Goal: Find specific page/section: Find specific page/section

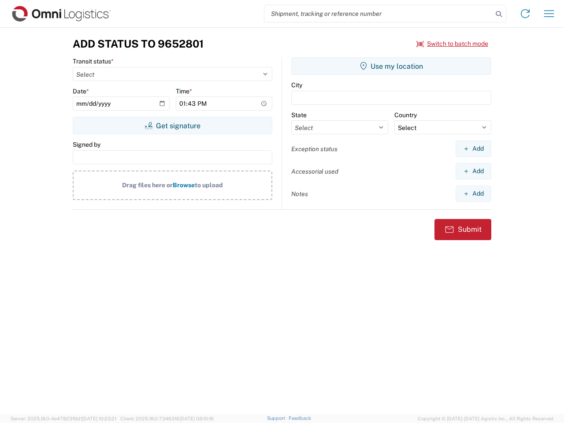
click at [378, 14] on input "search" at bounding box center [378, 13] width 228 height 17
click at [499, 14] on icon at bounding box center [499, 14] width 12 height 12
click at [525, 14] on icon at bounding box center [525, 14] width 14 height 14
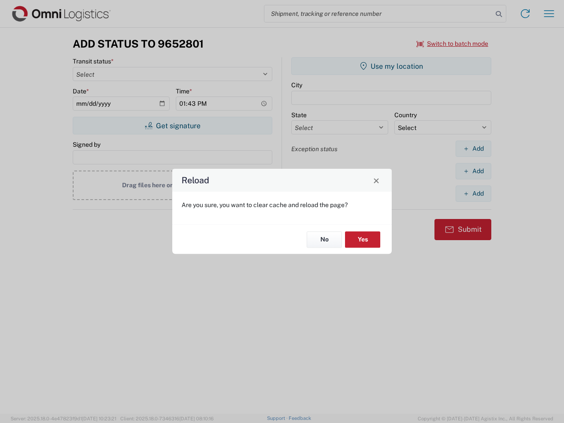
click at [549, 14] on div "Reload Are you sure, you want to clear cache and reload the page? No Yes" at bounding box center [282, 211] width 564 height 423
click at [452, 44] on div "Reload Are you sure, you want to clear cache and reload the page? No Yes" at bounding box center [282, 211] width 564 height 423
click at [172, 126] on div "Reload Are you sure, you want to clear cache and reload the page? No Yes" at bounding box center [282, 211] width 564 height 423
click at [391, 66] on div "Reload Are you sure, you want to clear cache and reload the page? No Yes" at bounding box center [282, 211] width 564 height 423
click at [473, 148] on div "Reload Are you sure, you want to clear cache and reload the page? No Yes" at bounding box center [282, 211] width 564 height 423
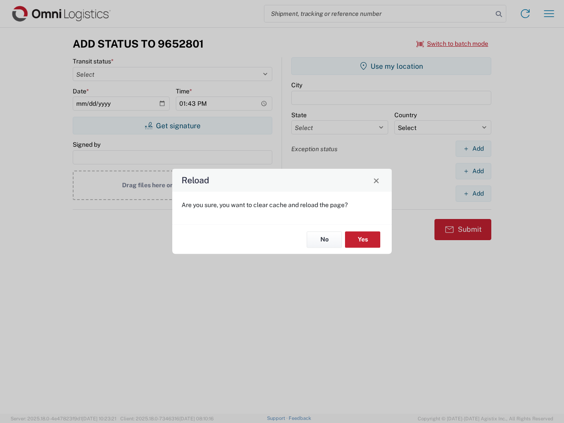
click at [473, 171] on div "Reload Are you sure, you want to clear cache and reload the page? No Yes" at bounding box center [282, 211] width 564 height 423
click at [473, 193] on div "Reload Are you sure, you want to clear cache and reload the page? No Yes" at bounding box center [282, 211] width 564 height 423
